Goal: Task Accomplishment & Management: Use online tool/utility

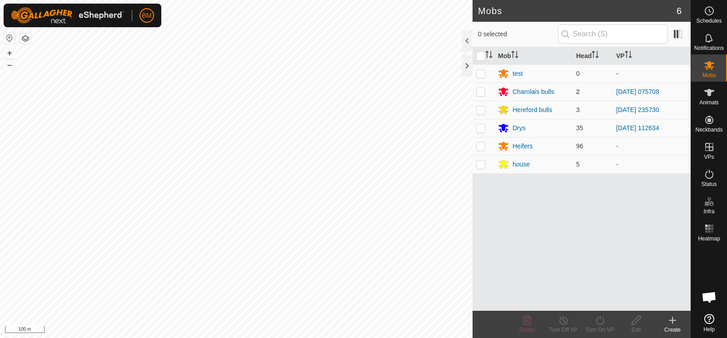
click at [477, 93] on p-checkbox at bounding box center [480, 91] width 9 height 7
click at [482, 92] on p-checkbox at bounding box center [480, 91] width 9 height 7
checkbox input "false"
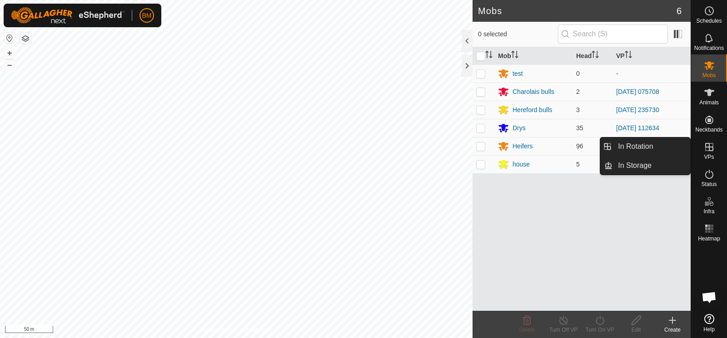
click at [709, 155] on span "VPs" at bounding box center [709, 156] width 10 height 5
click at [711, 142] on icon at bounding box center [709, 147] width 11 height 11
click at [660, 144] on link "In Rotation" at bounding box center [651, 147] width 78 height 18
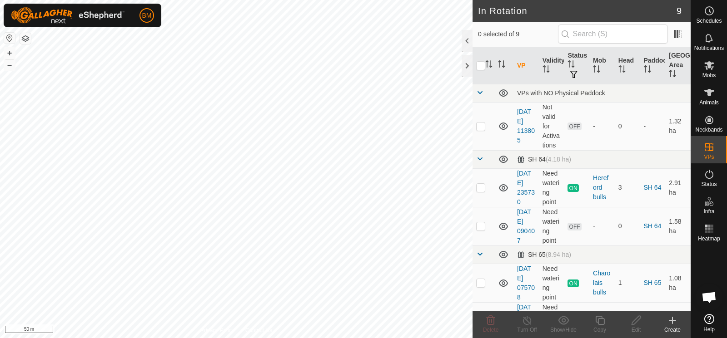
click at [675, 320] on icon at bounding box center [672, 320] width 11 height 11
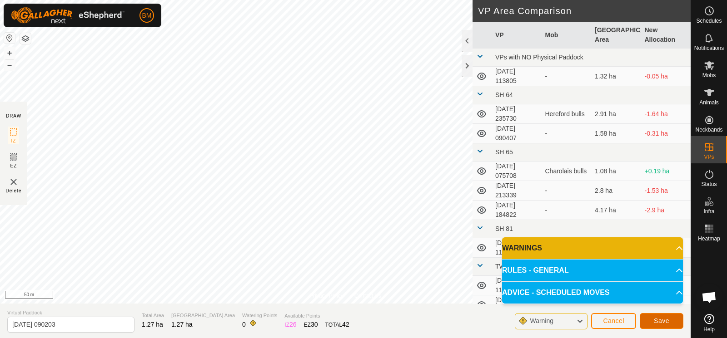
click at [668, 325] on button "Save" at bounding box center [662, 321] width 44 height 16
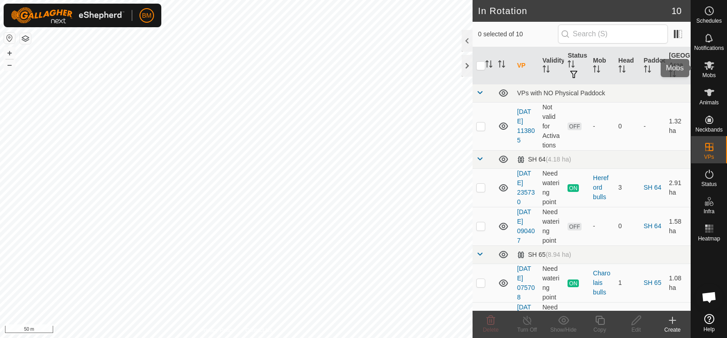
click at [707, 72] on es-mob-svg-icon at bounding box center [709, 65] width 16 height 15
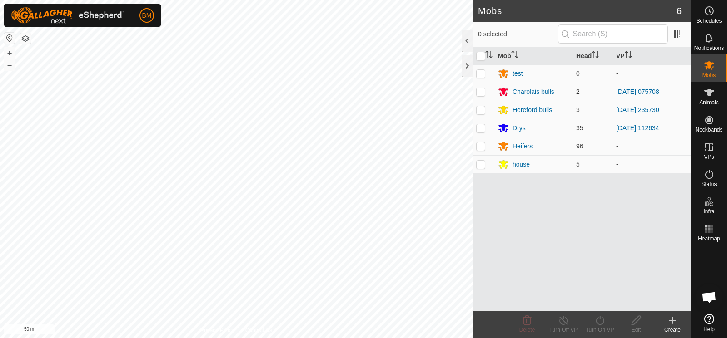
click at [486, 93] on td at bounding box center [483, 92] width 22 height 18
checkbox input "true"
click at [600, 320] on icon at bounding box center [599, 320] width 11 height 11
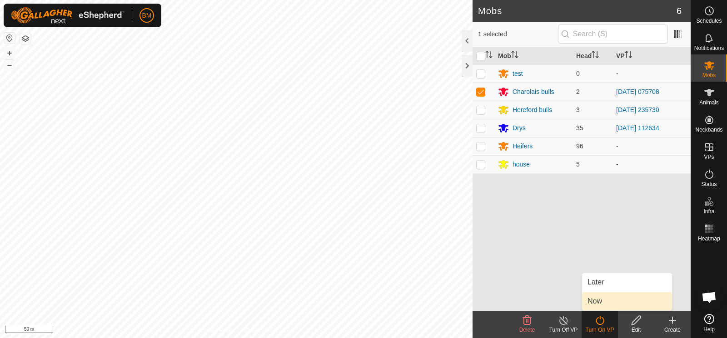
click at [600, 300] on link "Now" at bounding box center [627, 302] width 90 height 18
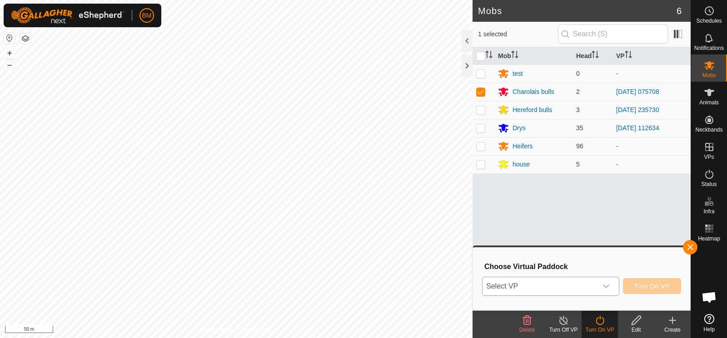
click at [591, 289] on span "Select VP" at bounding box center [539, 287] width 114 height 18
click at [533, 289] on span "Select VP" at bounding box center [539, 287] width 114 height 18
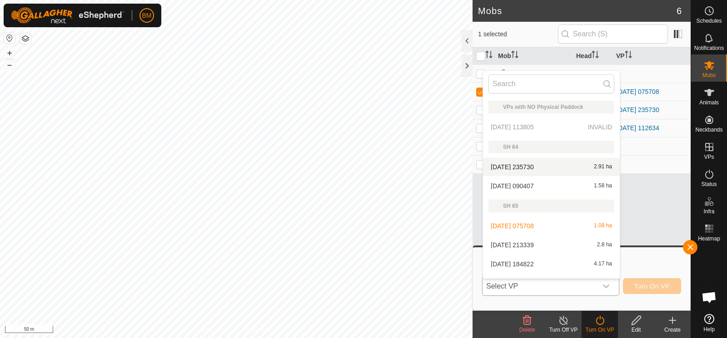
scroll to position [133, 0]
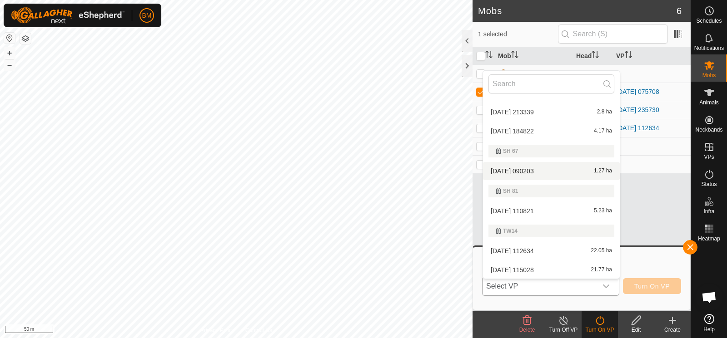
click at [536, 168] on li "[DATE] [DATE] 1.27 ha" at bounding box center [551, 171] width 137 height 18
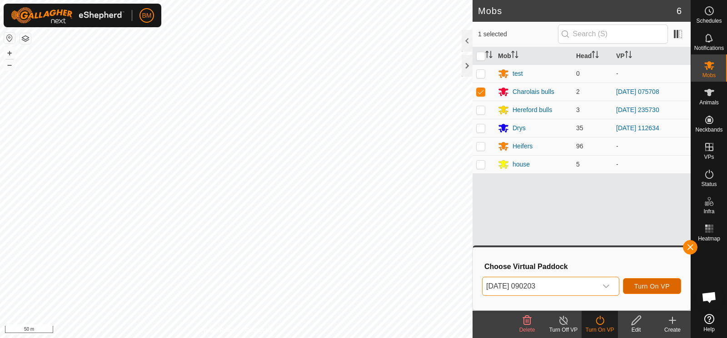
click at [641, 285] on span "Turn On VP" at bounding box center [651, 286] width 35 height 7
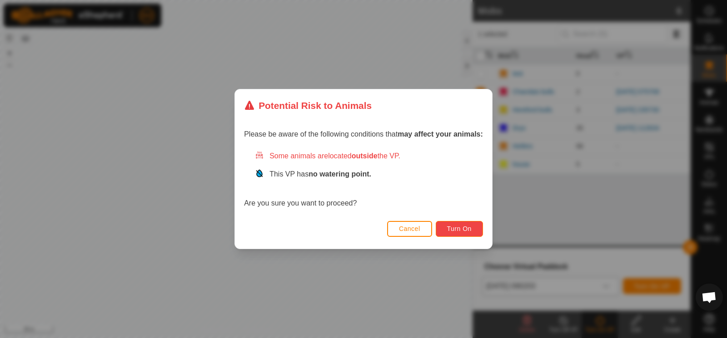
click at [446, 229] on button "Turn On" at bounding box center [459, 229] width 47 height 16
